Goal: Information Seeking & Learning: Find specific fact

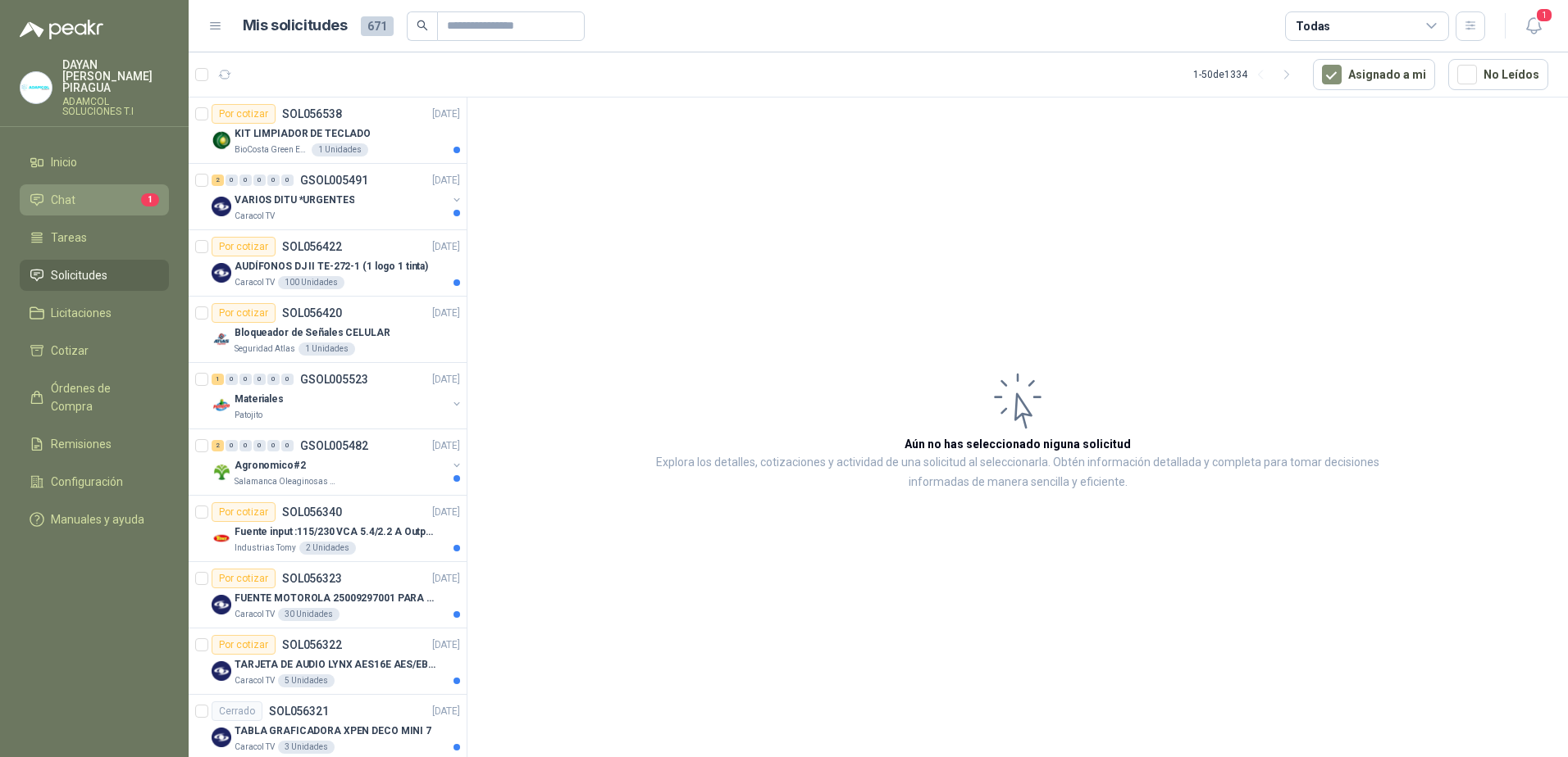
click at [113, 191] on li "Chat 1" at bounding box center [94, 199] width 129 height 18
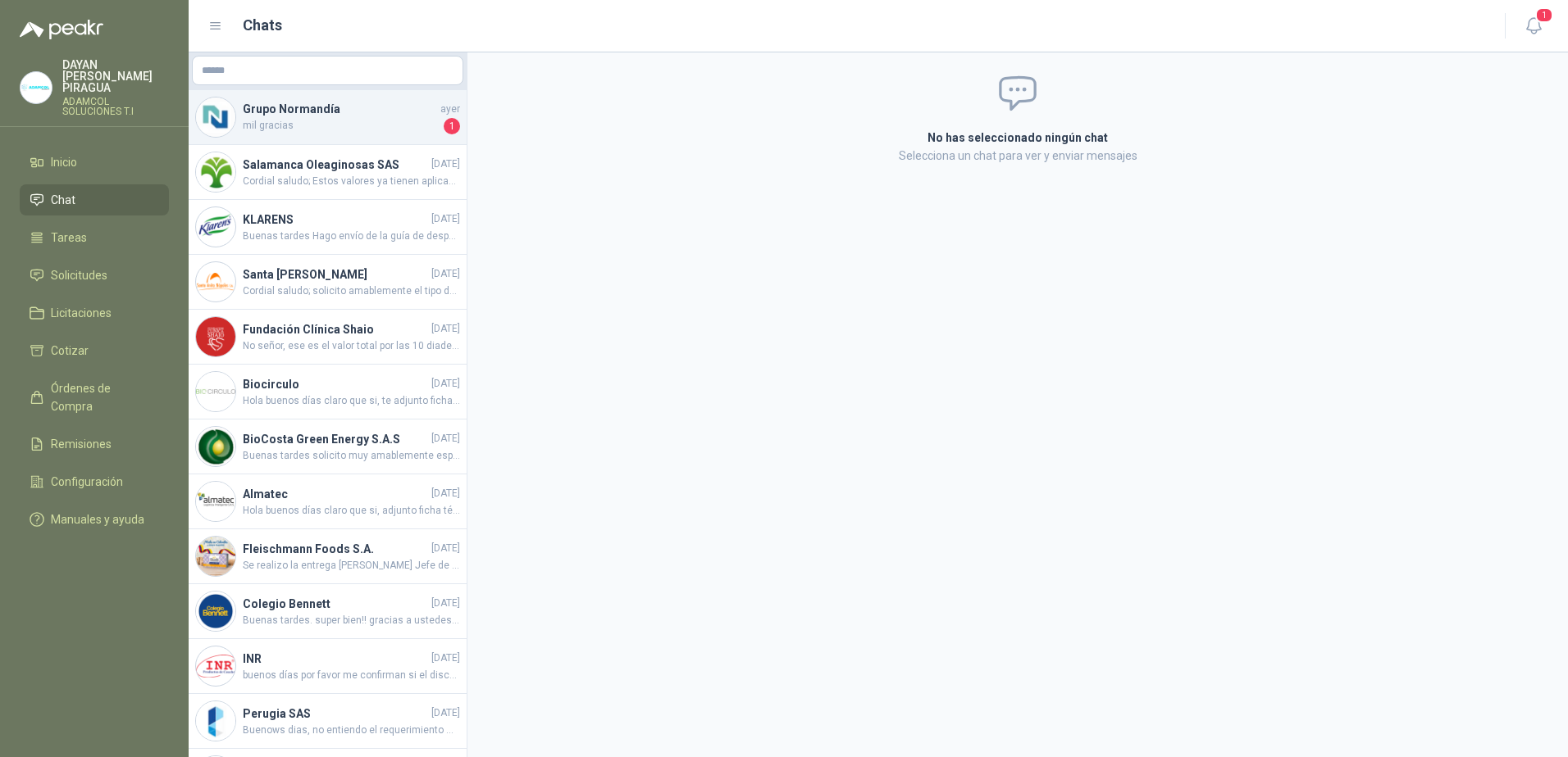
drag, startPoint x: 299, startPoint y: 102, endPoint x: 308, endPoint y: 109, distance: 11.4
click at [301, 102] on h4 "Grupo Normandía" at bounding box center [340, 109] width 195 height 18
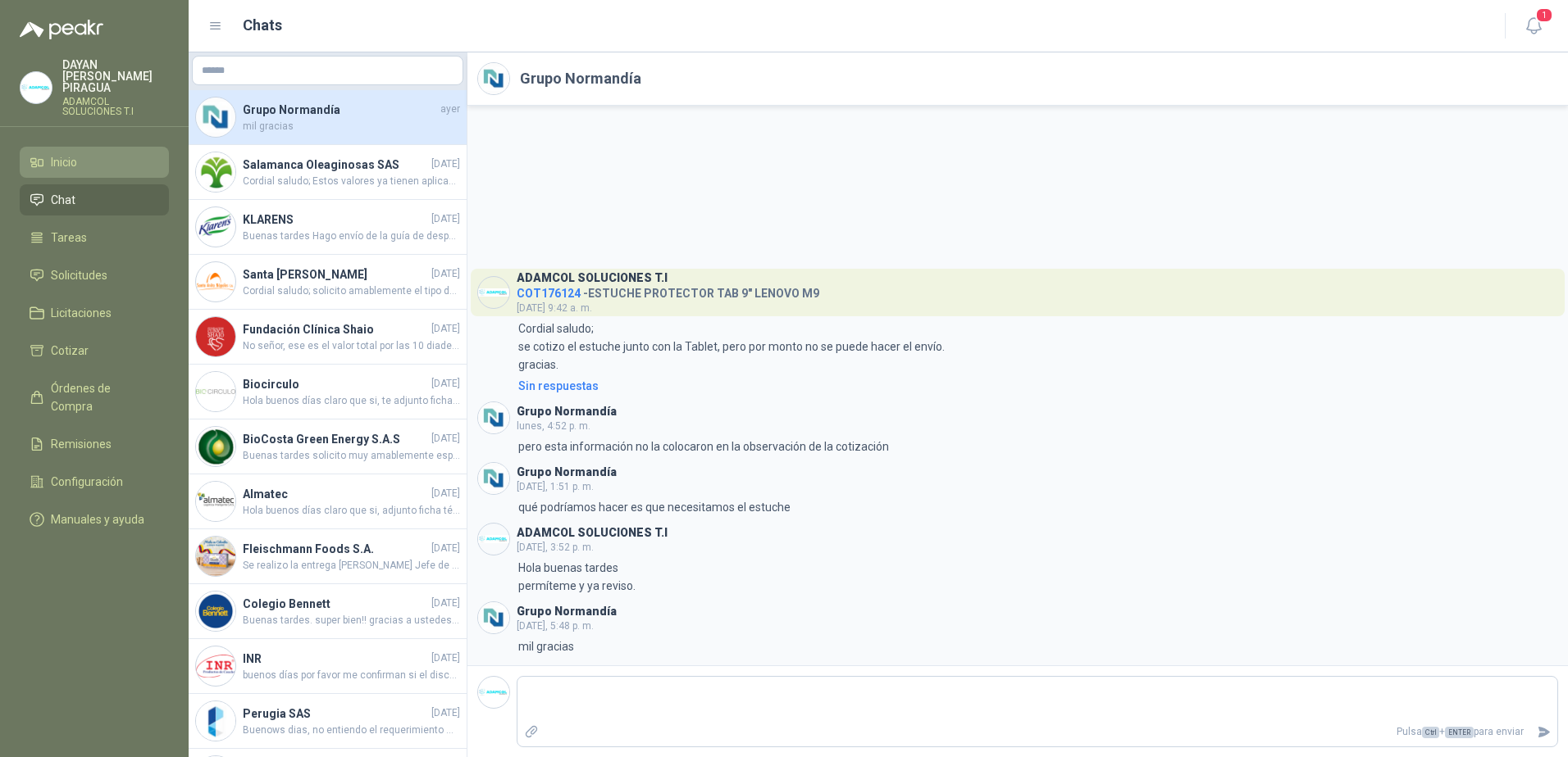
click at [87, 160] on link "Inicio" at bounding box center [93, 162] width 149 height 31
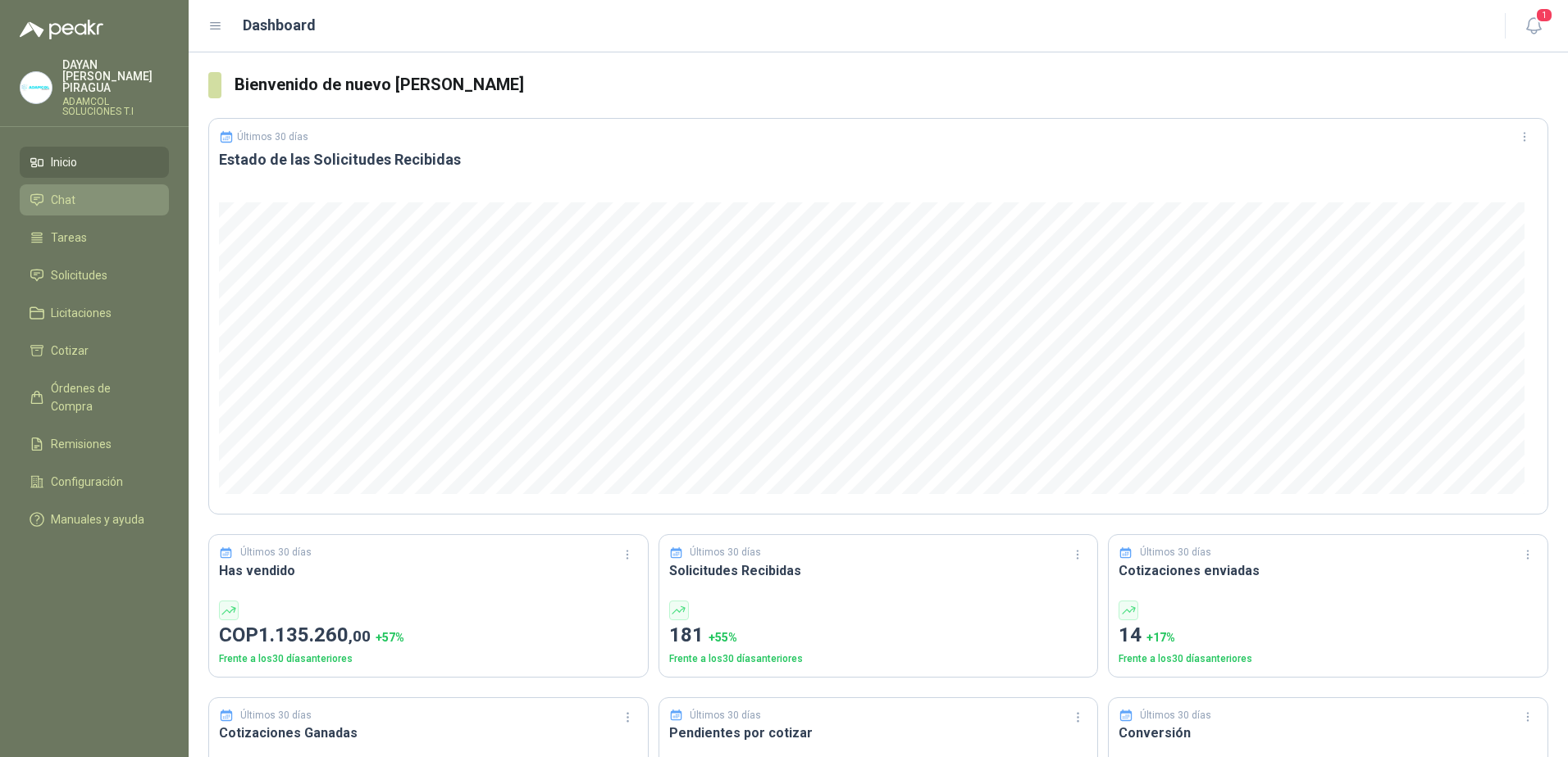
click at [76, 184] on link "Chat" at bounding box center [93, 199] width 149 height 31
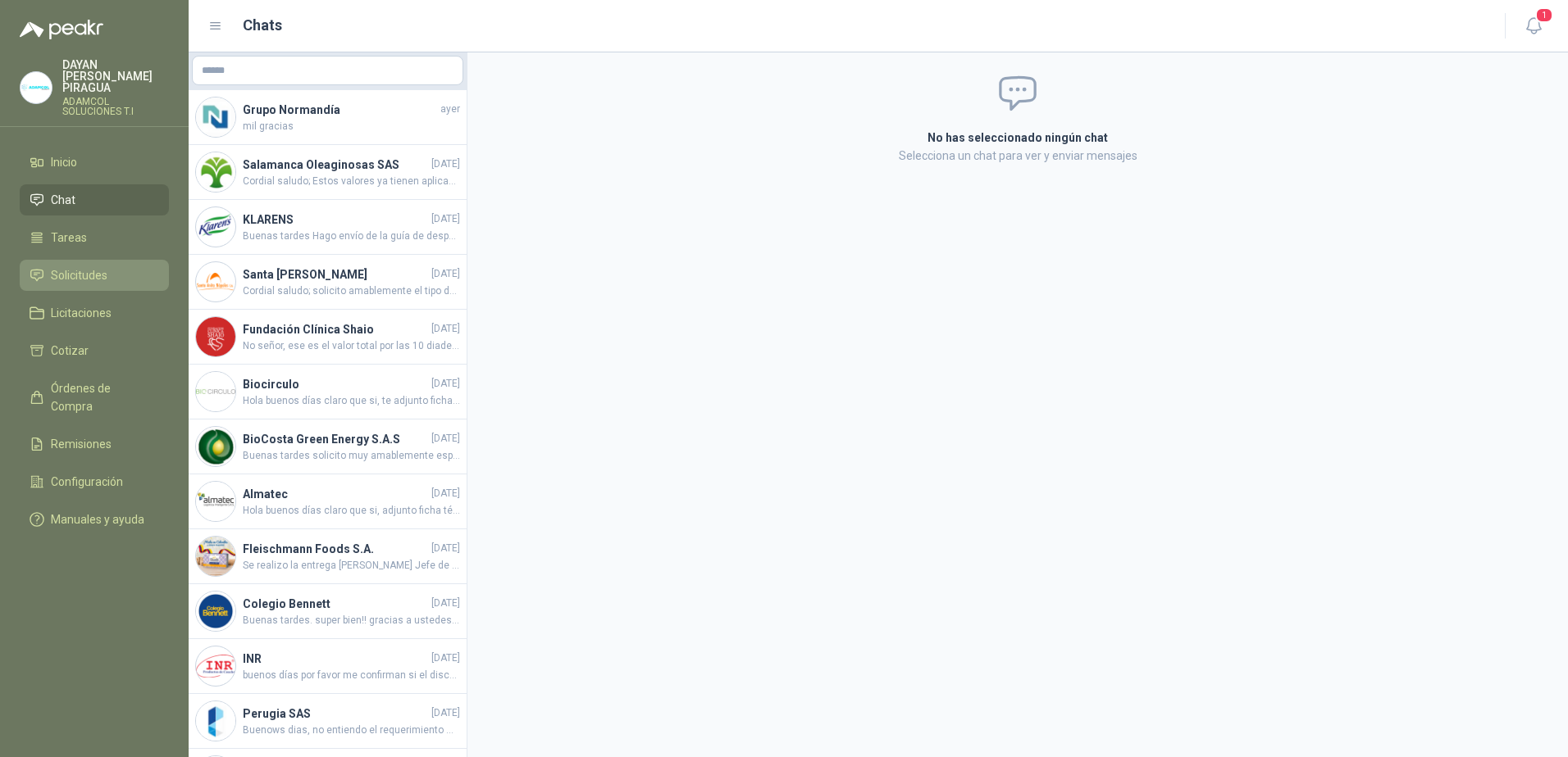
click at [93, 266] on span "Solicitudes" at bounding box center [79, 274] width 57 height 18
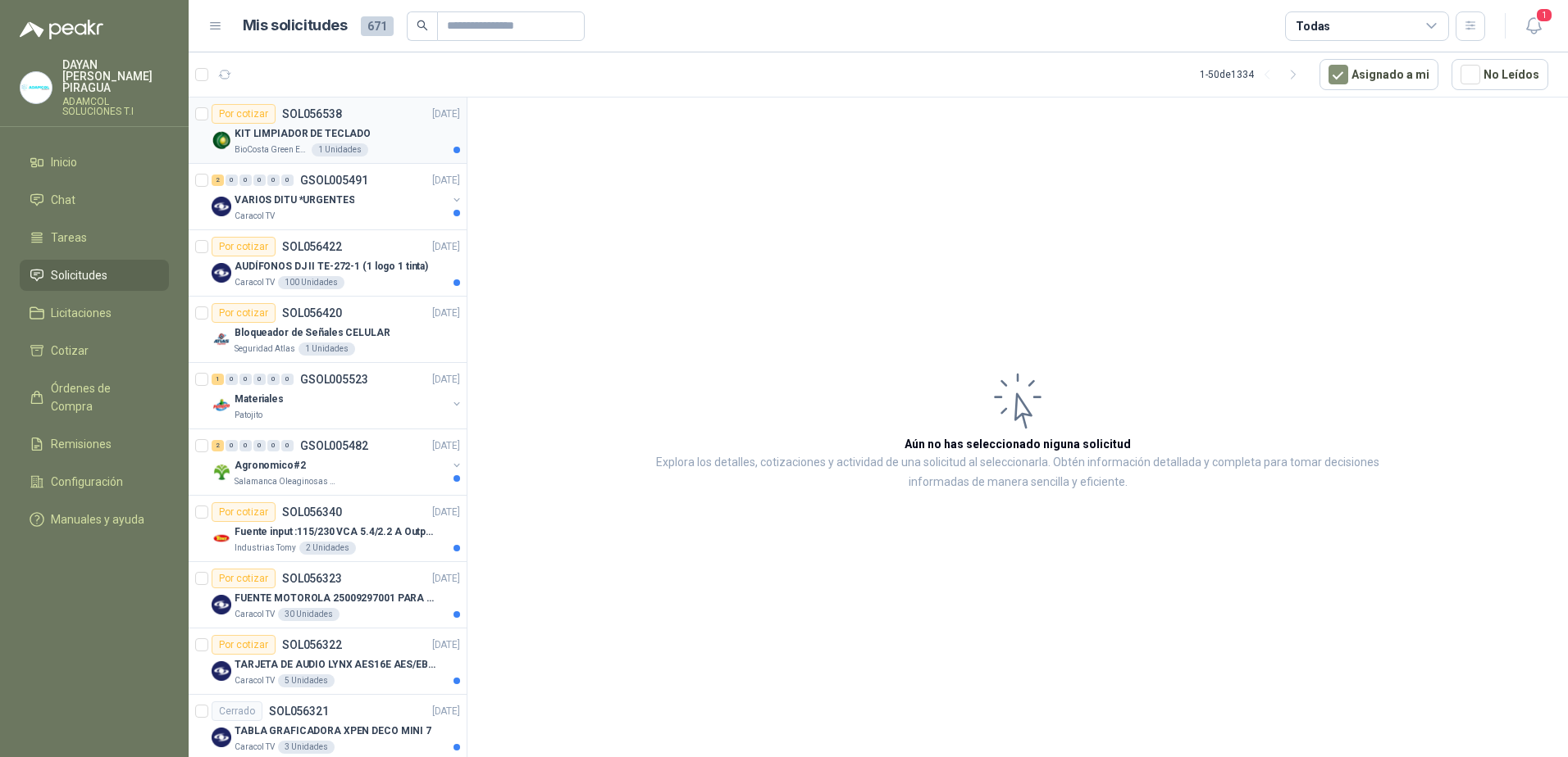
click at [377, 123] on div "Por cotizar SOL056538 [DATE]" at bounding box center [335, 114] width 249 height 19
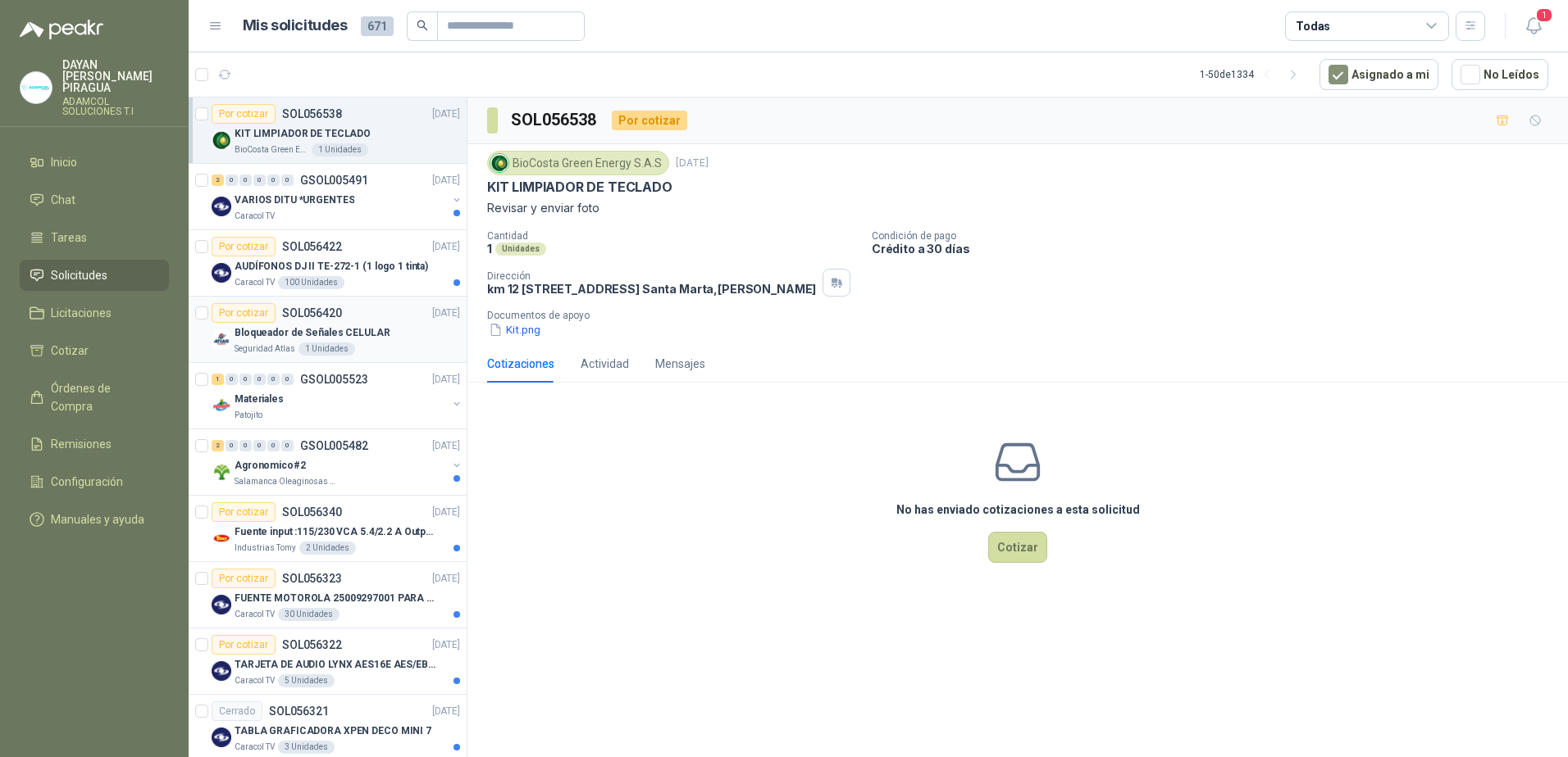
click at [383, 339] on div "Bloqueador de Señales CELULAR" at bounding box center [347, 332] width 226 height 19
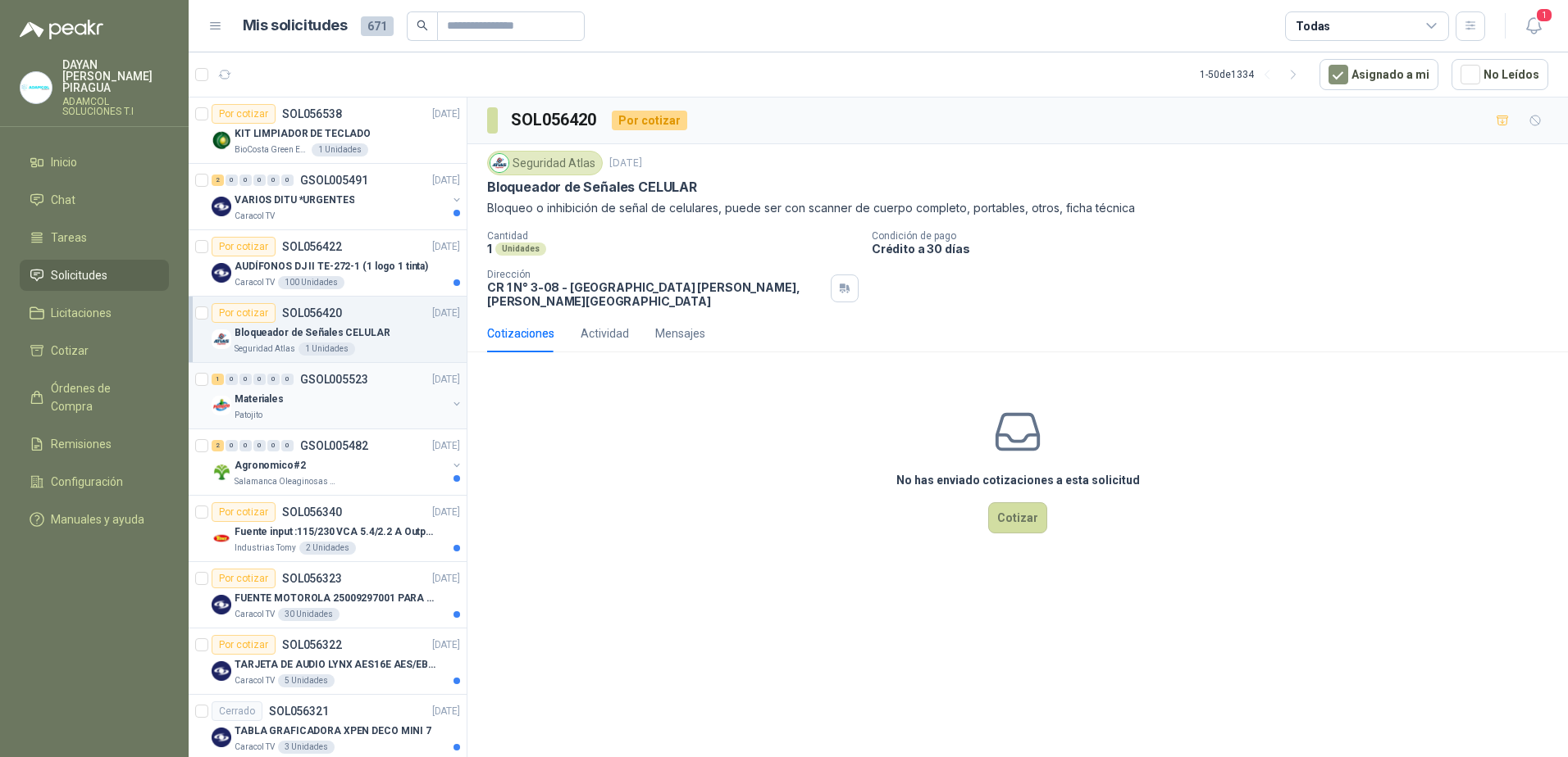
click at [332, 417] on div "Patojito" at bounding box center [340, 416] width 212 height 13
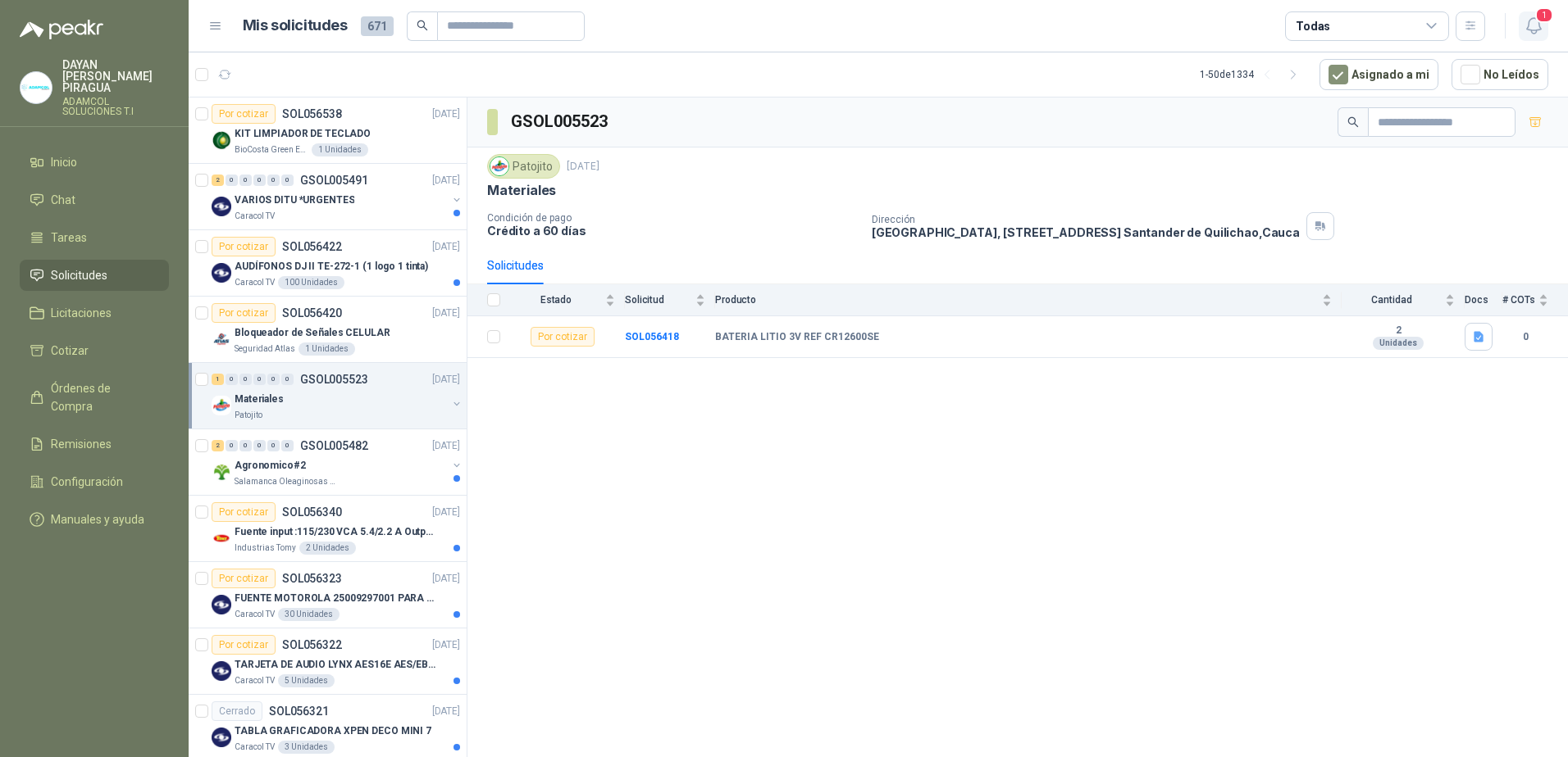
click at [1537, 26] on icon "button" at bounding box center [1533, 25] width 20 height 20
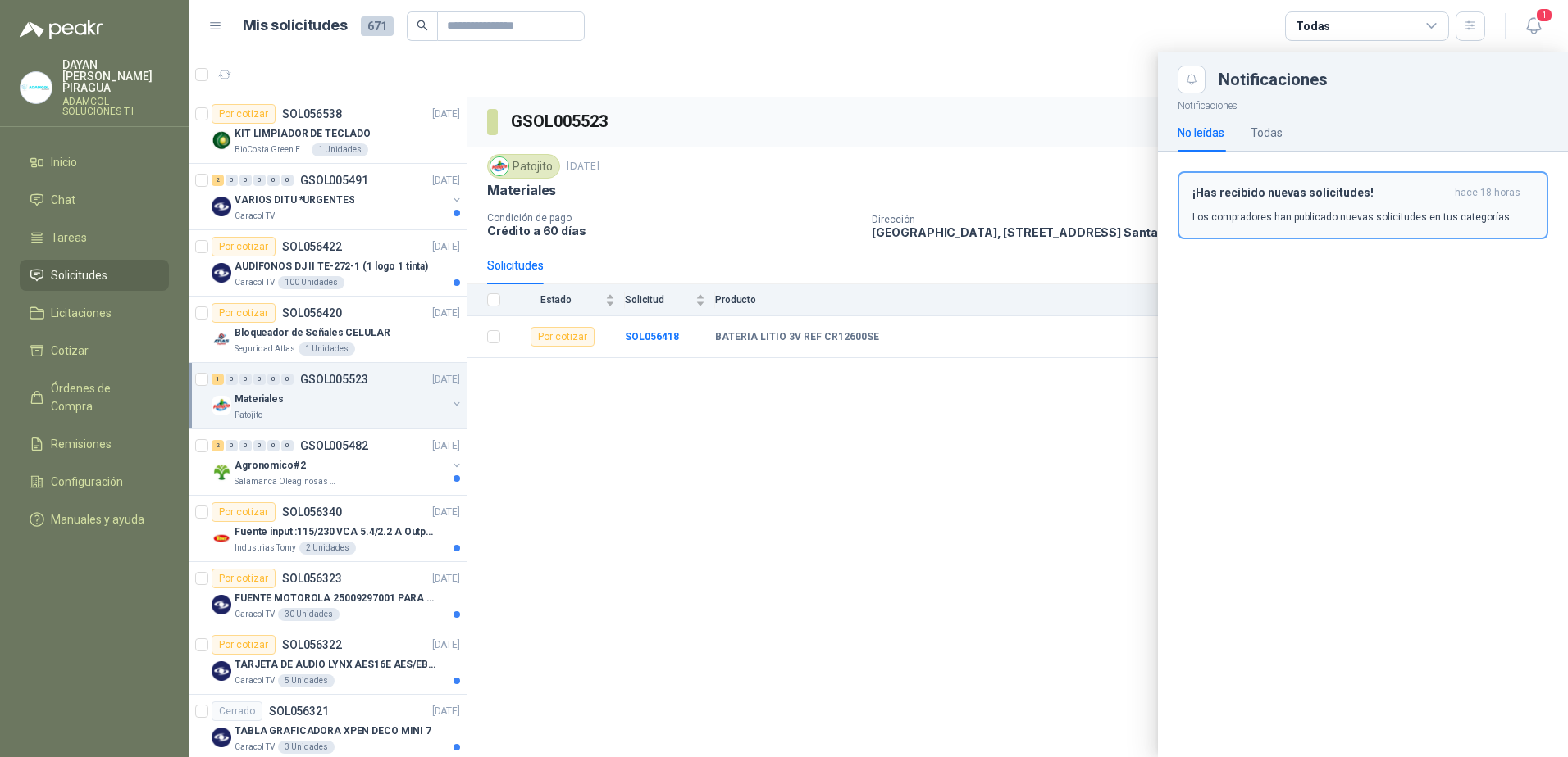
click at [1297, 219] on p "Los compradores han publicado nuevas solicitudes en tus categorías." at bounding box center [1352, 217] width 320 height 14
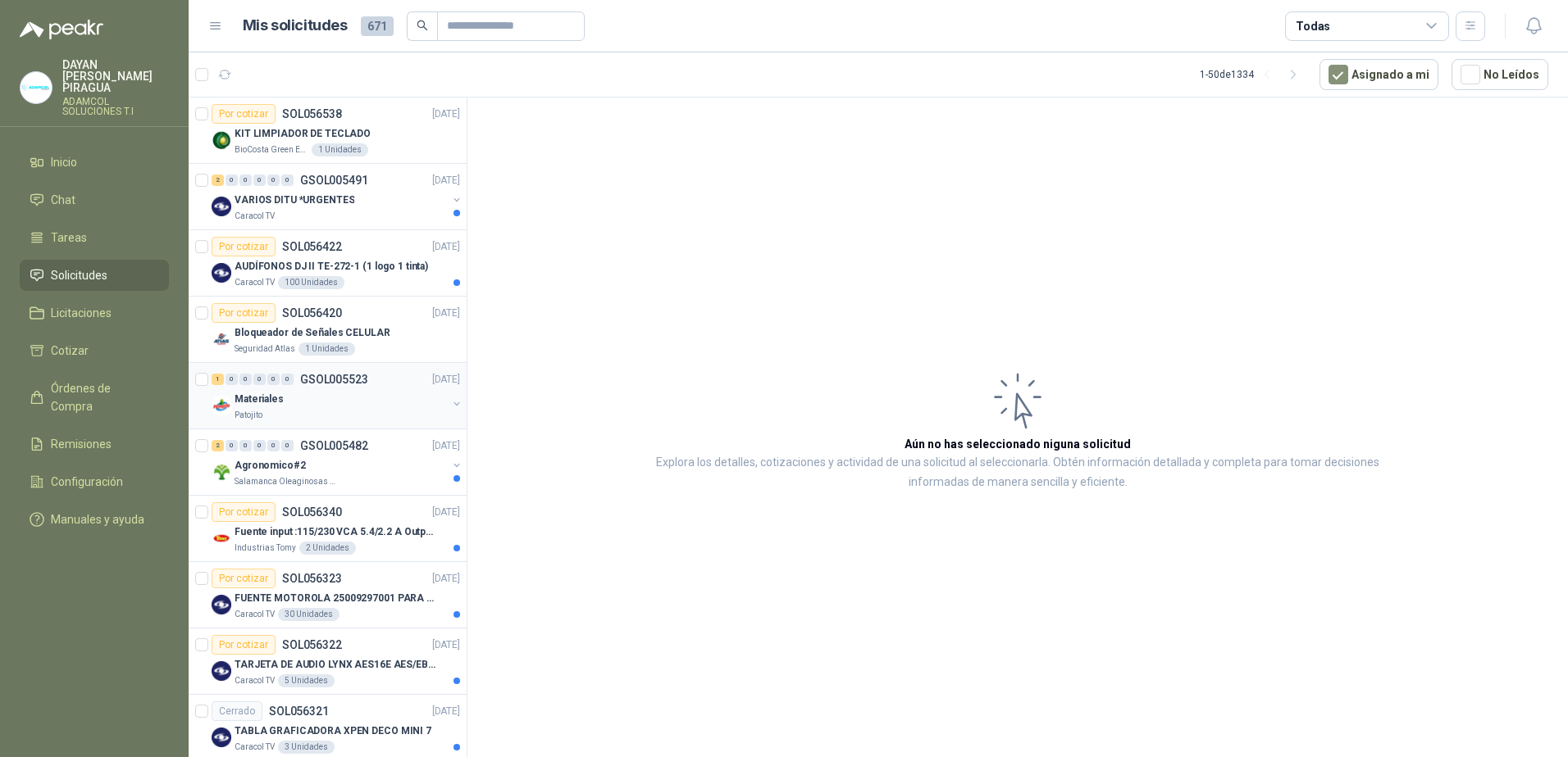
drag, startPoint x: 310, startPoint y: 424, endPoint x: 321, endPoint y: 413, distance: 15.6
click at [315, 418] on div "1 0 0 0 0 0 GSOL005523 [DATE] Materiales Patojito" at bounding box center [328, 396] width 278 height 66
click at [332, 406] on div "Materiales" at bounding box center [340, 399] width 212 height 19
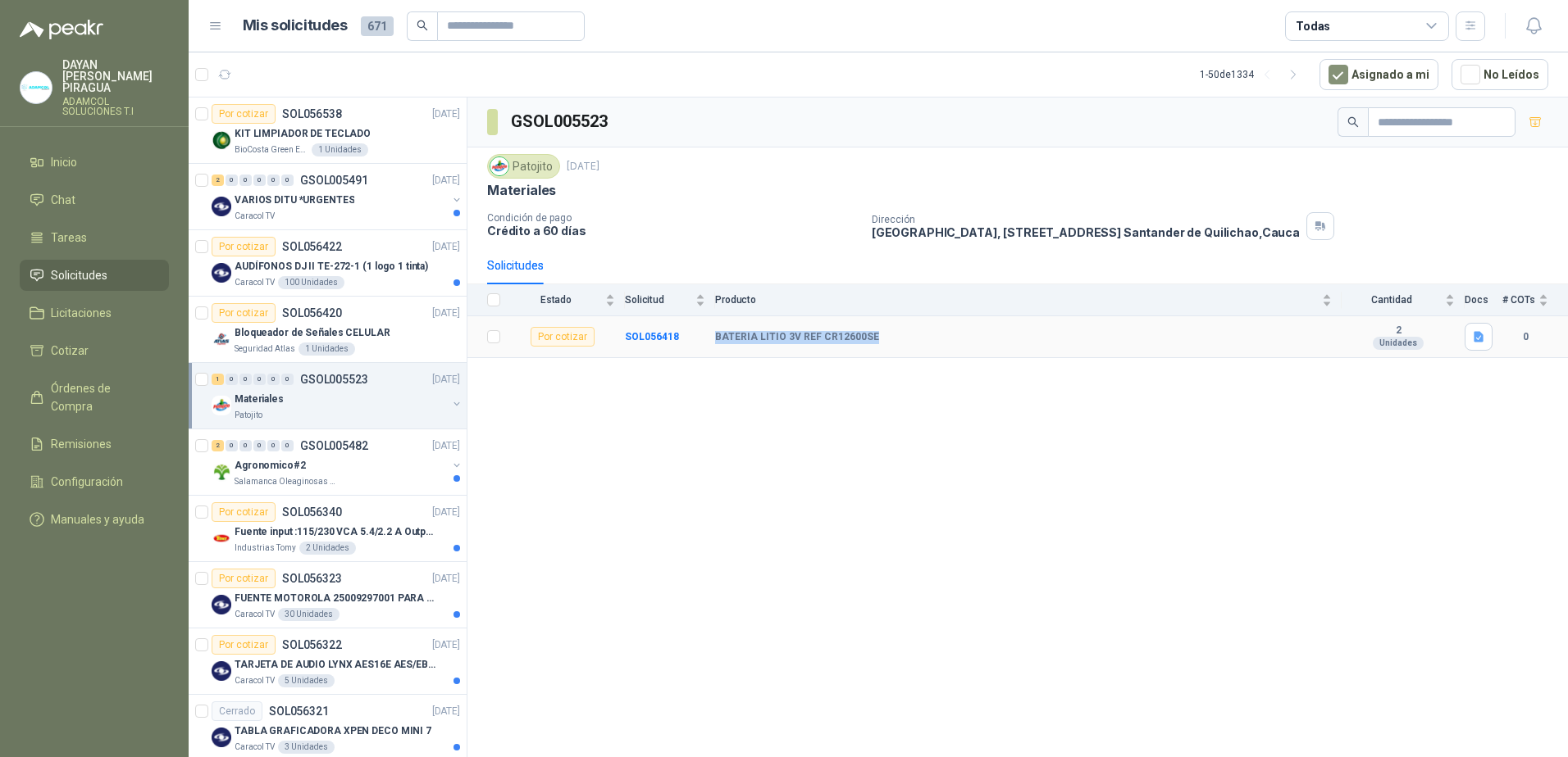
drag, startPoint x: 915, startPoint y: 333, endPoint x: 711, endPoint y: 343, distance: 204.2
click at [711, 343] on tr "Por cotizar SOL056418 BATERIA LITIO 3V REF CR12600SE 2 Unidades 0" at bounding box center [1018, 336] width 1101 height 41
copy tr "BATERIA LITIO 3V REF CR12600SE"
click at [1036, 602] on div "GSOL005523 Patojito [DATE] Materiales Condición de pago Crédito a 60 días Direc…" at bounding box center [1018, 430] width 1101 height 666
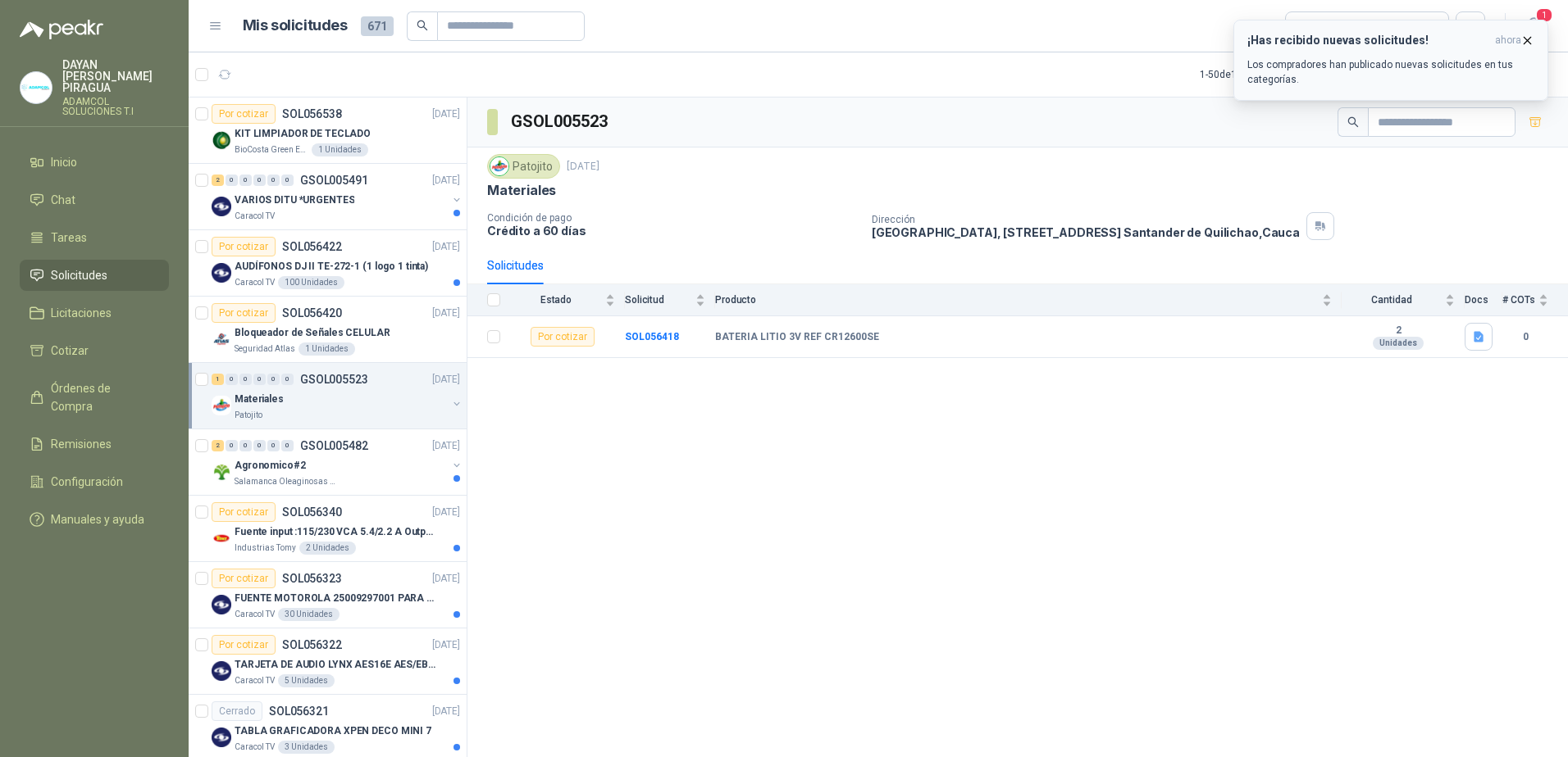
click at [1528, 41] on icon "button" at bounding box center [1528, 39] width 7 height 7
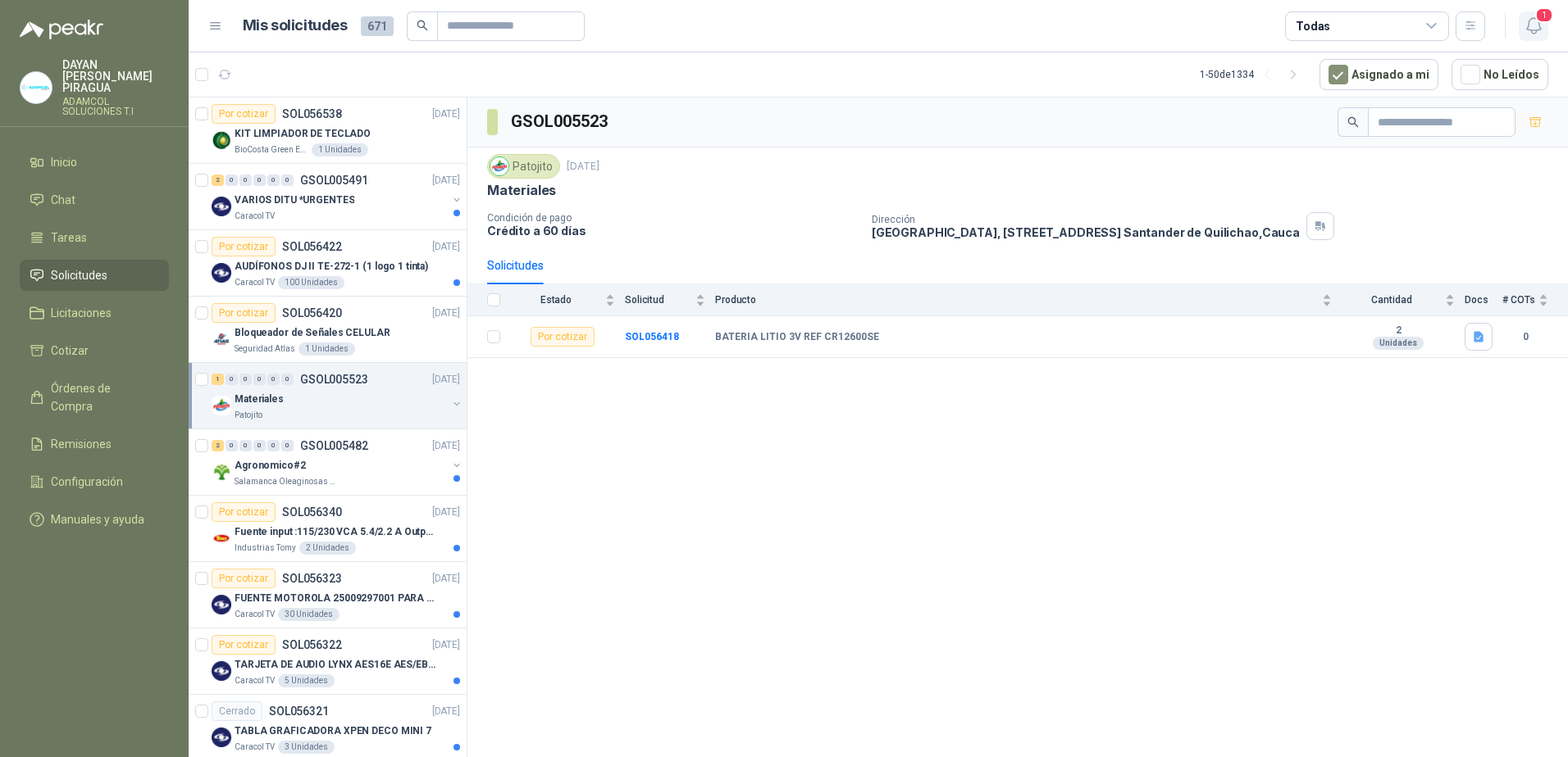
click at [1540, 32] on icon "button" at bounding box center [1533, 25] width 20 height 20
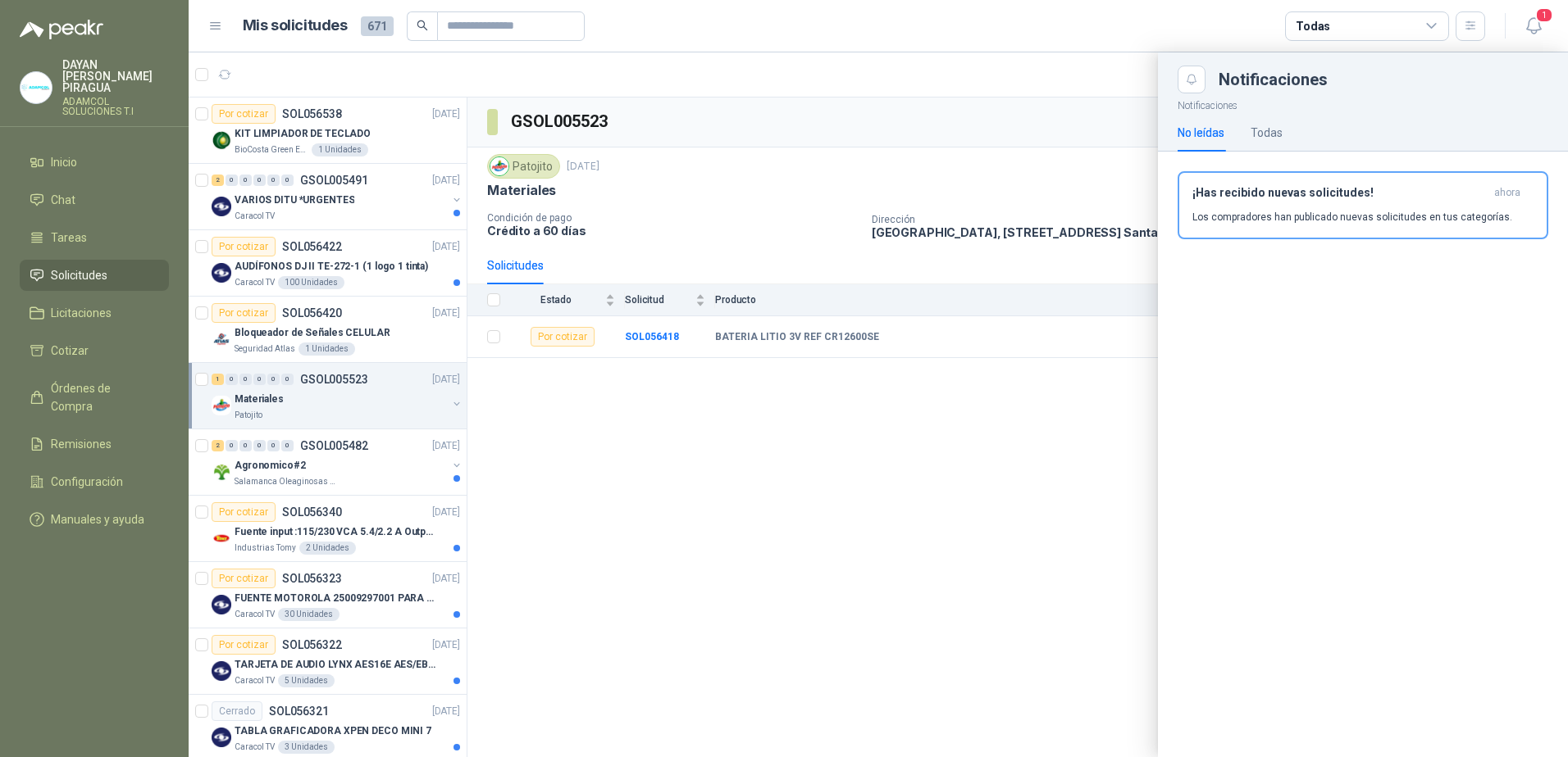
click at [1008, 491] on div at bounding box center [878, 405] width 1379 height 705
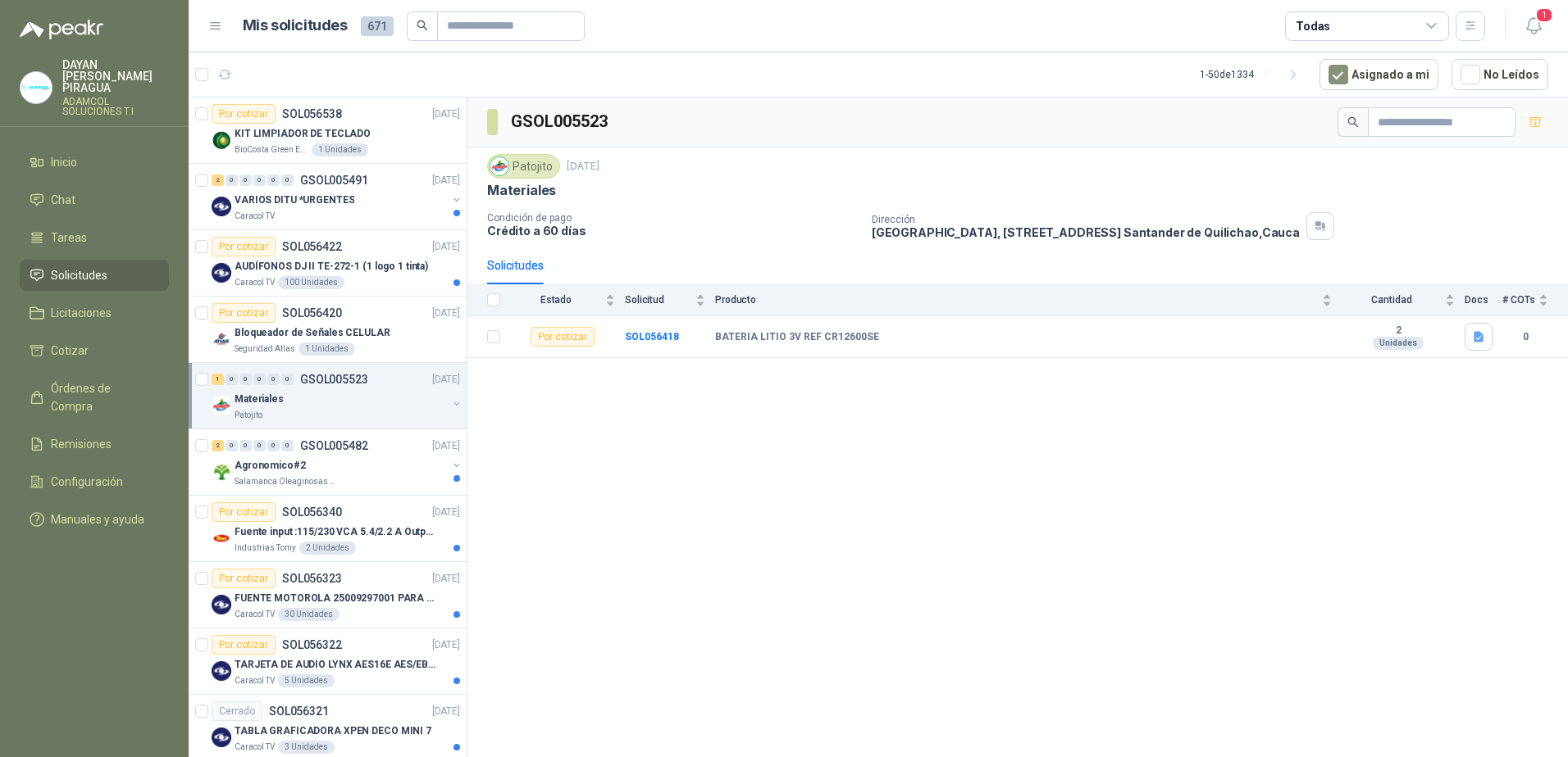
click at [1020, 586] on div "GSOL005523 Patojito [DATE] Materiales Condición de pago Crédito a 60 días Direc…" at bounding box center [1018, 430] width 1101 height 666
click at [306, 480] on p "Salamanca Oleaginosas SAS" at bounding box center [285, 482] width 103 height 13
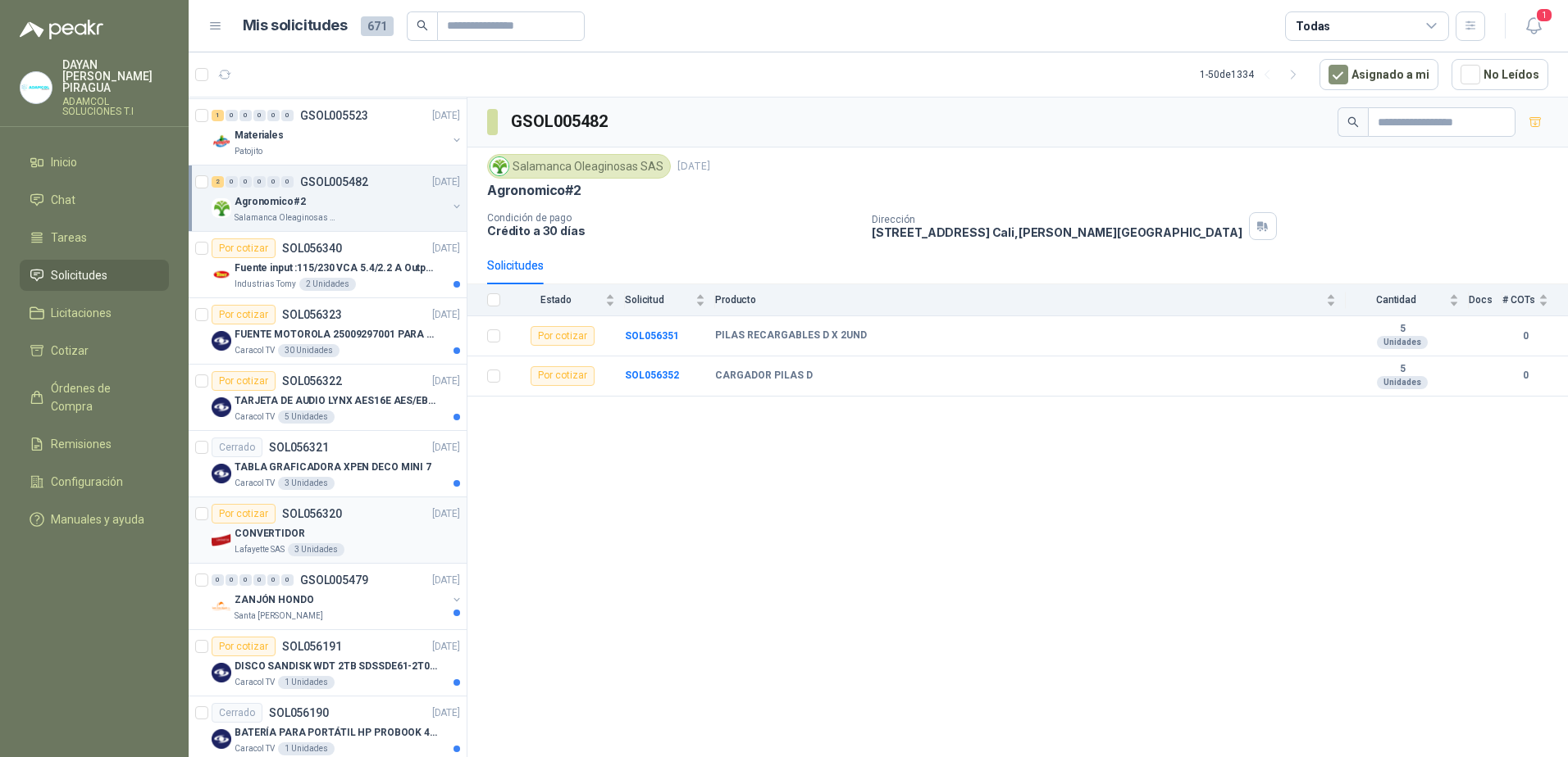
scroll to position [246, 0]
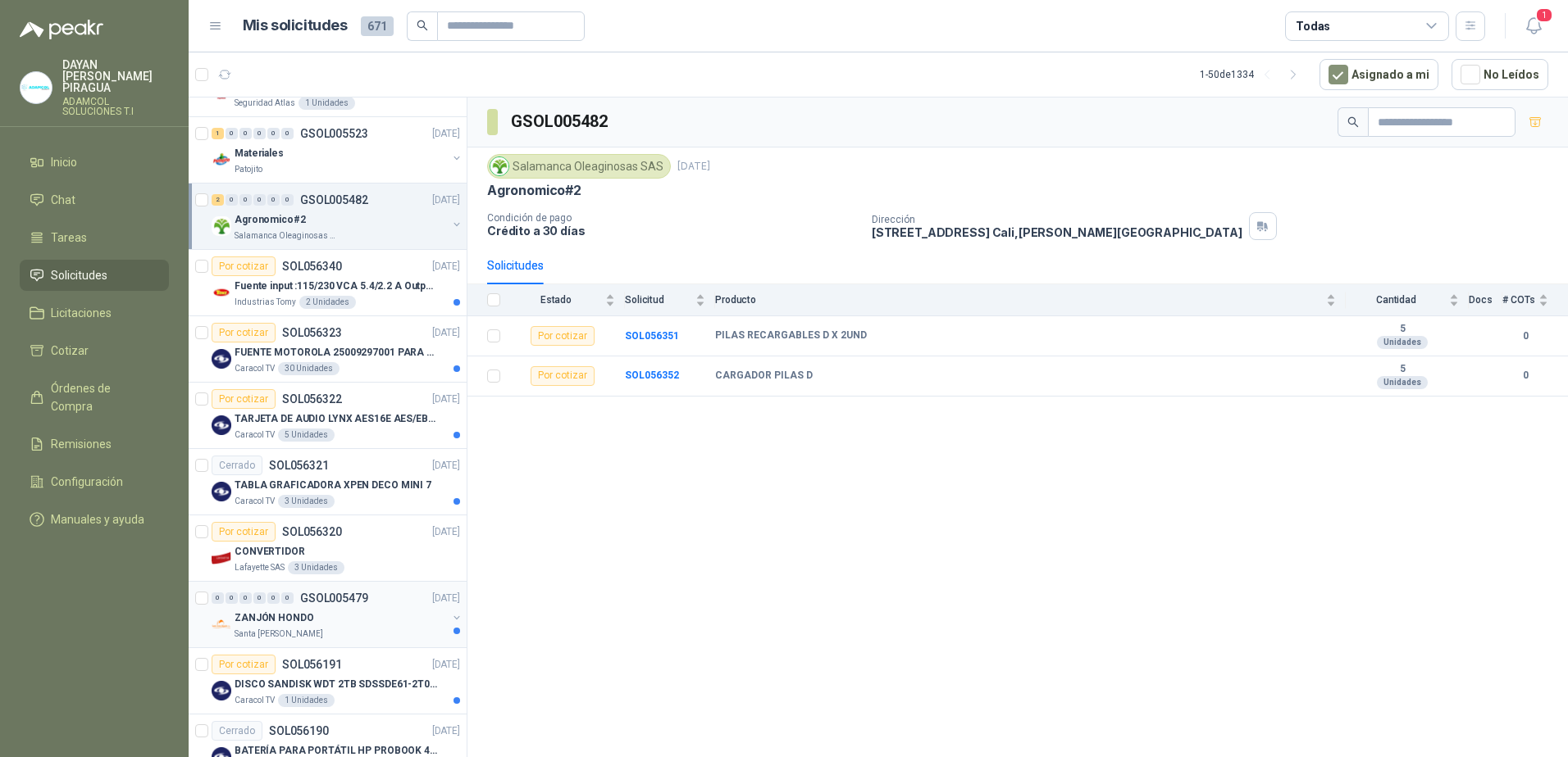
click at [340, 618] on div "ZANJÓN HONDO" at bounding box center [340, 617] width 212 height 19
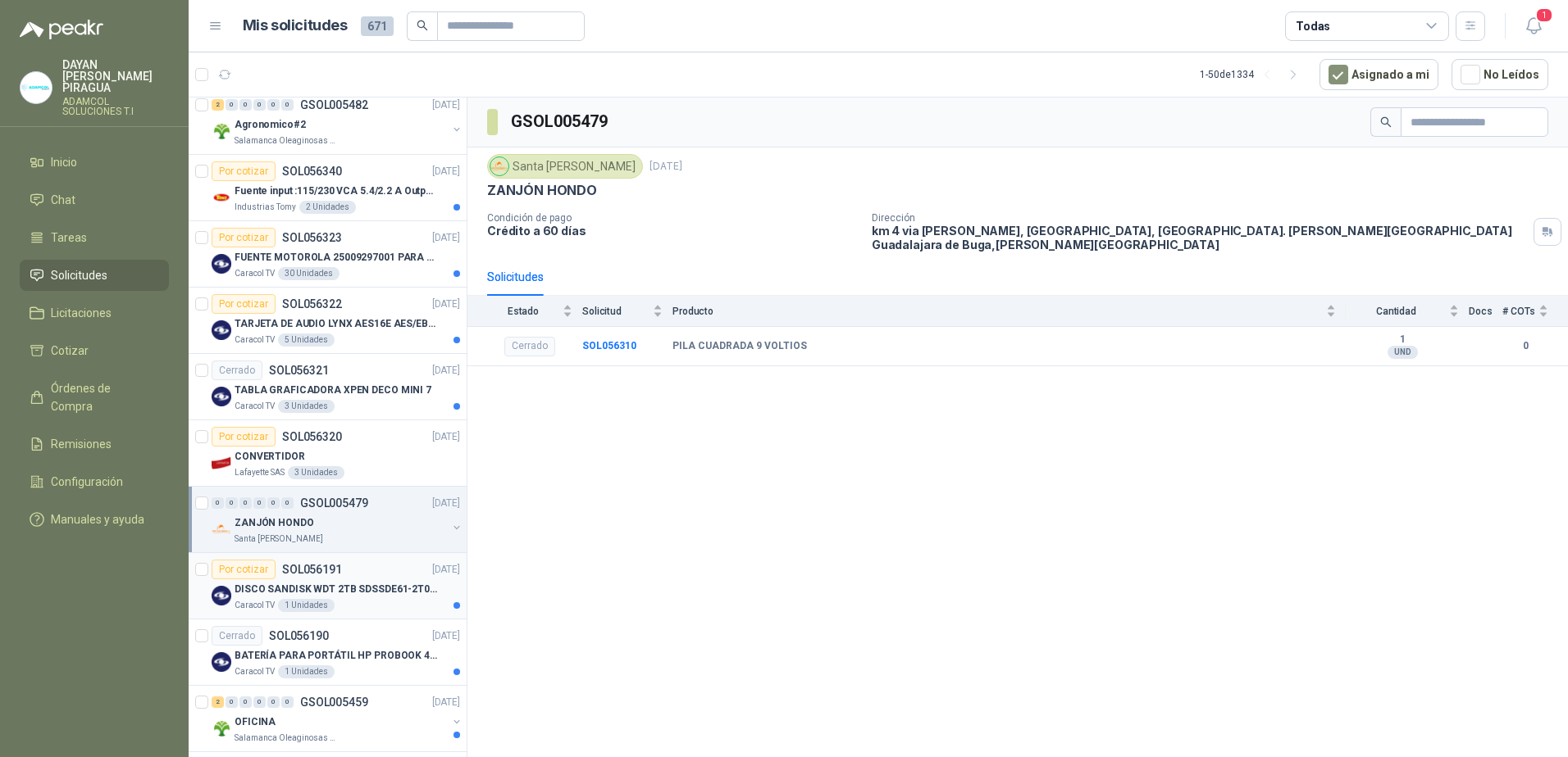
scroll to position [491, 0]
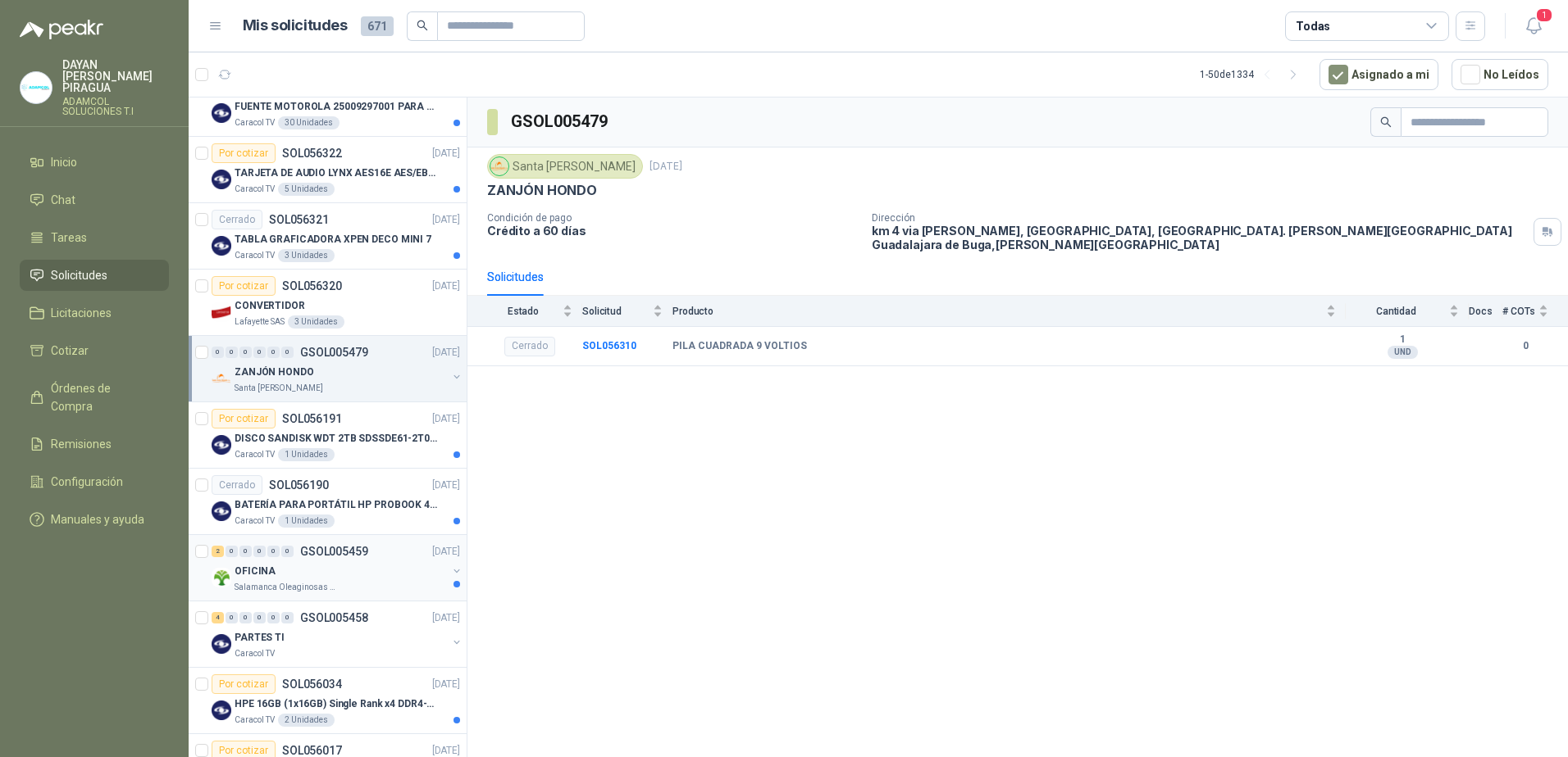
click at [365, 595] on div "2 0 0 0 0 0 GSOL005459 [DATE] OFICINA Salamanca Oleaginosas SAS" at bounding box center [328, 568] width 278 height 66
click at [340, 580] on div "OFICINA" at bounding box center [340, 571] width 212 height 19
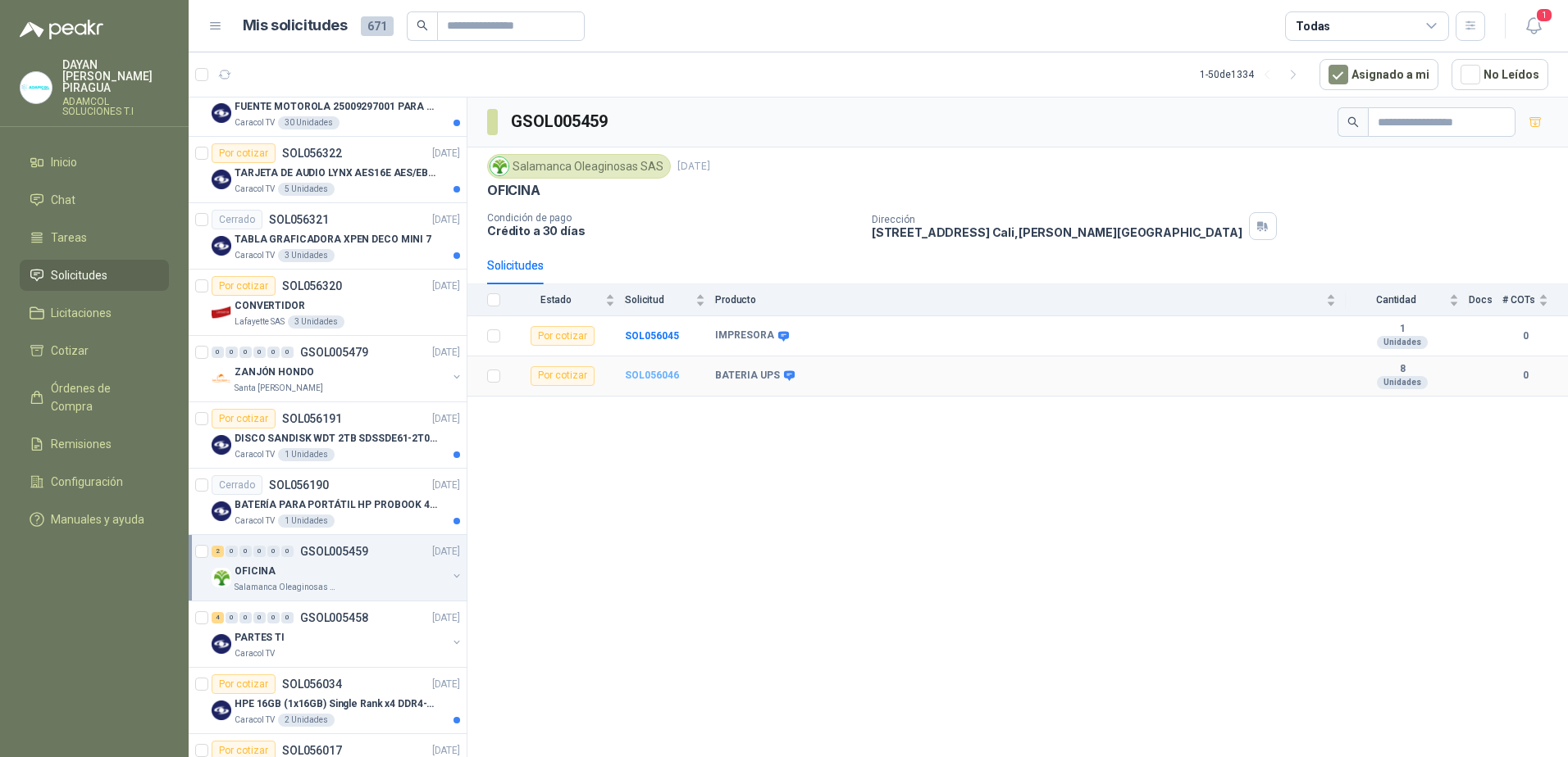
click at [668, 377] on b "SOL056046" at bounding box center [651, 376] width 54 height 12
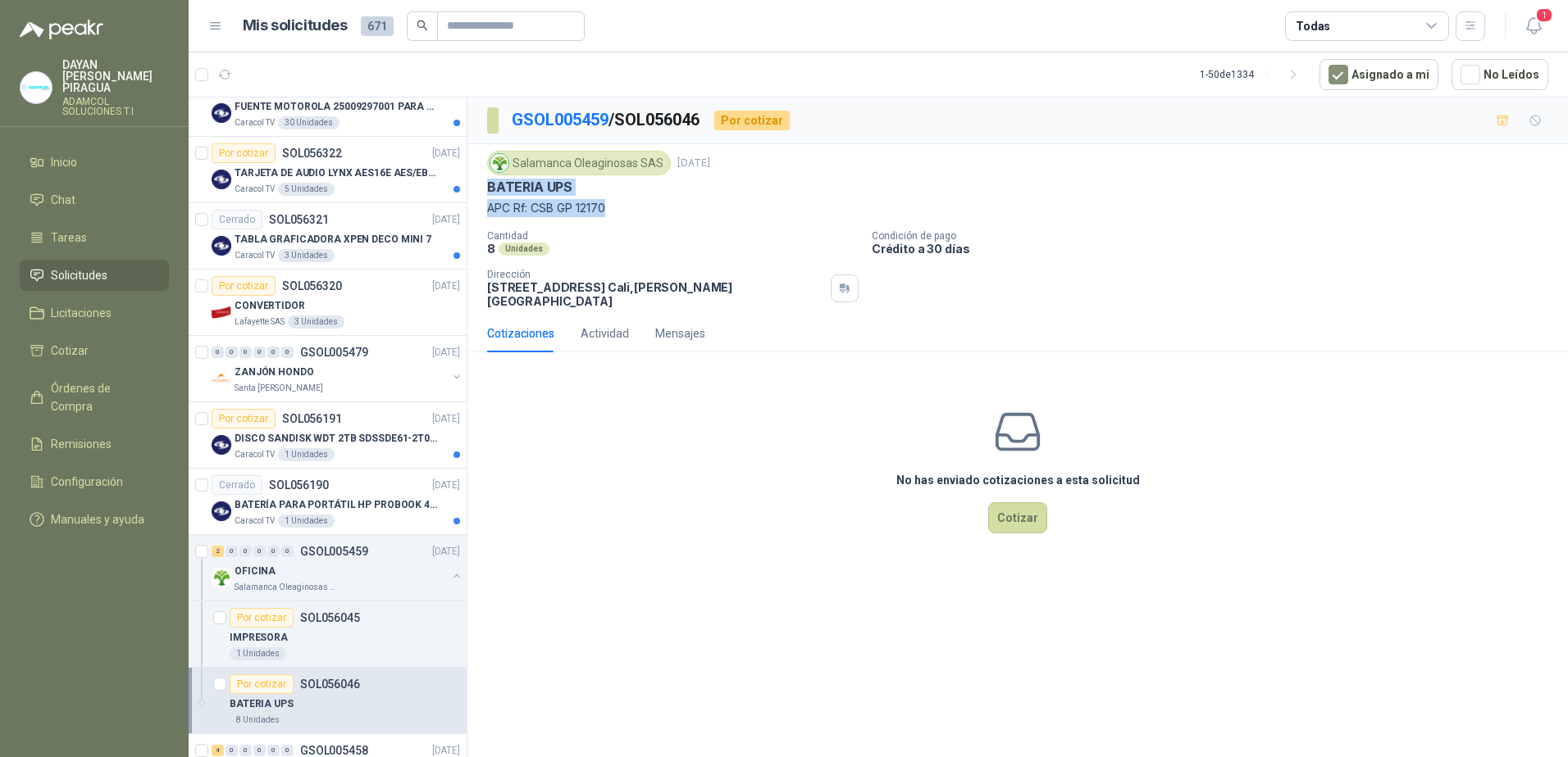
drag, startPoint x: 629, startPoint y: 202, endPoint x: 485, endPoint y: 196, distance: 144.1
click at [485, 196] on div "Salamanca Oleaginosas SAS [DATE] BATERIA UPS APC Rf: CSB GP 12170 Cantidad 8 Un…" at bounding box center [1018, 229] width 1101 height 170
copy div "BATERIA UPS APC Rf: CSB GP 12170"
click at [365, 632] on div "IMPRESORA" at bounding box center [344, 638] width 230 height 19
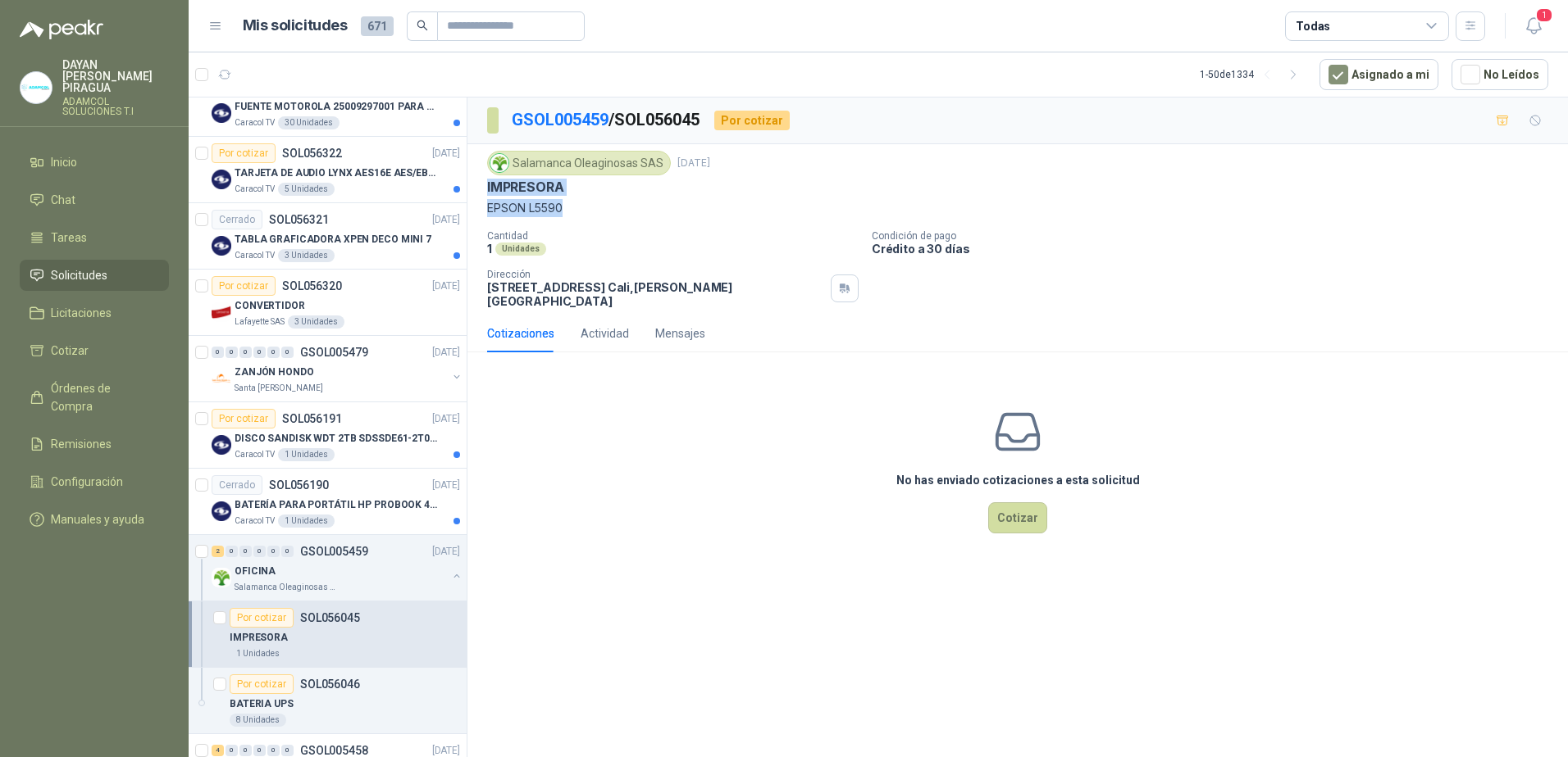
drag, startPoint x: 574, startPoint y: 209, endPoint x: 488, endPoint y: 185, distance: 89.3
click at [488, 185] on div "Salamanca Oleaginosas SAS [DATE] IMPRESORA EPSON L5590" at bounding box center [1017, 184] width 1061 height 66
copy div "IMPRESORA EPSON L5590"
